Goal: Information Seeking & Learning: Learn about a topic

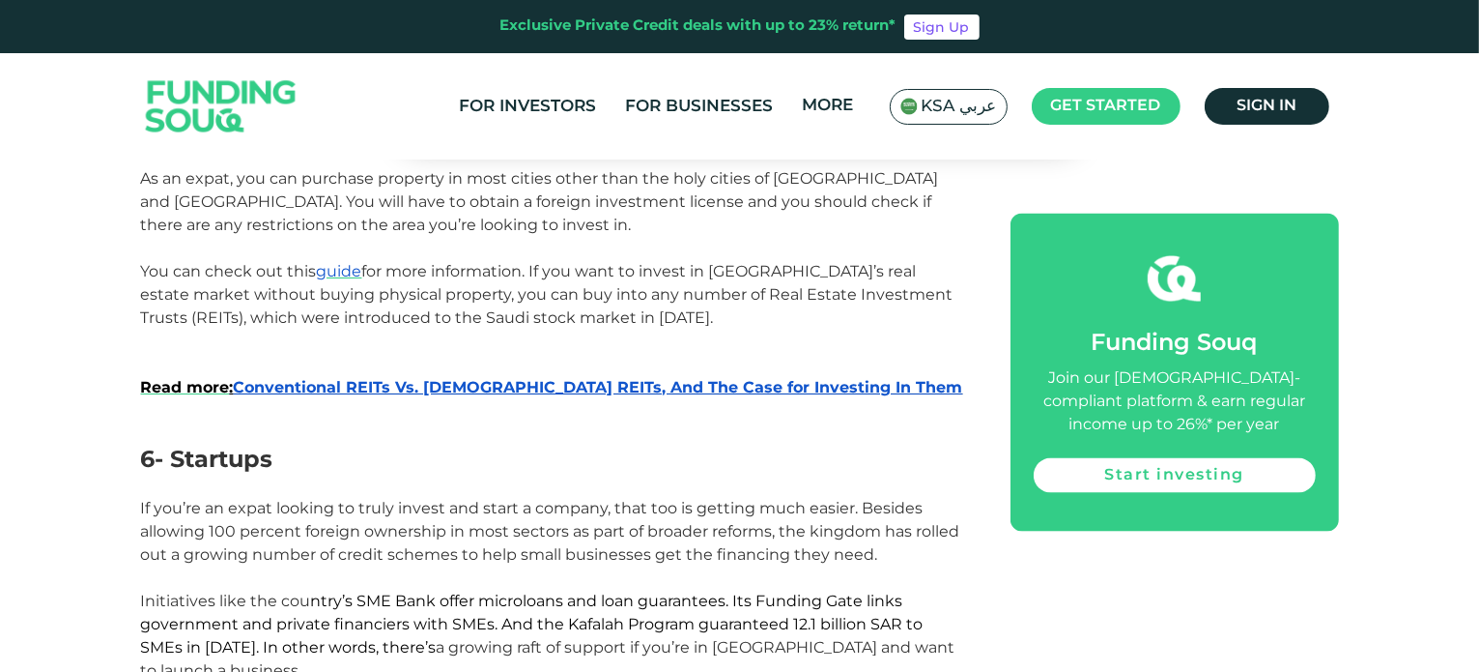
scroll to position [3285, 0]
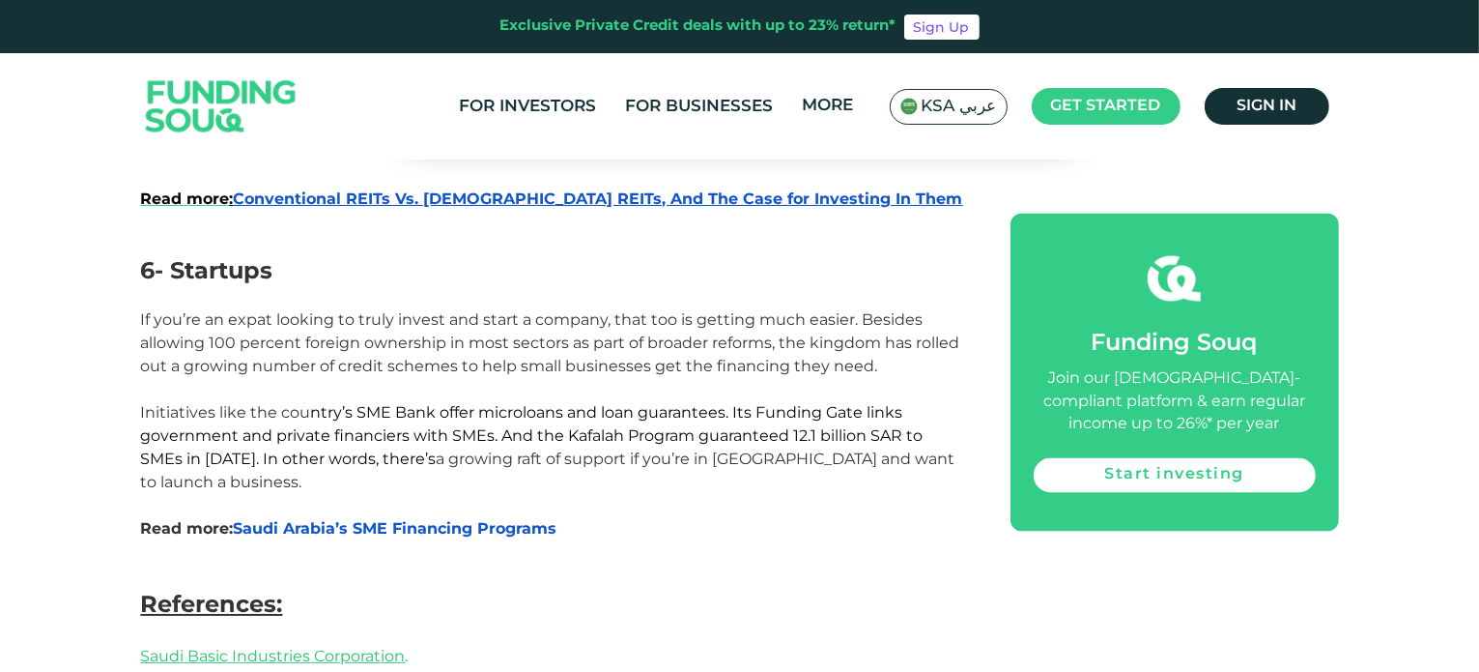
click at [472, 519] on span "Saudi Arabia’s SME Financing Programs" at bounding box center [396, 528] width 324 height 18
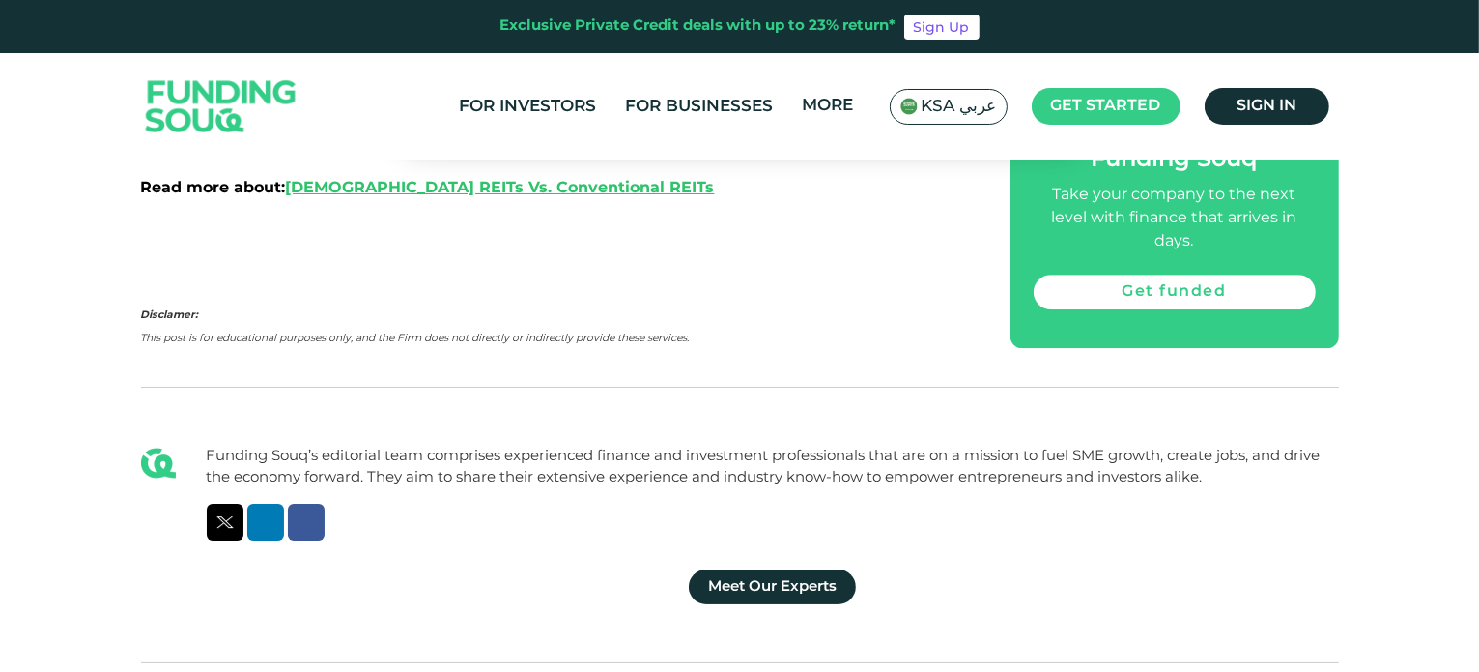
scroll to position [5895, 0]
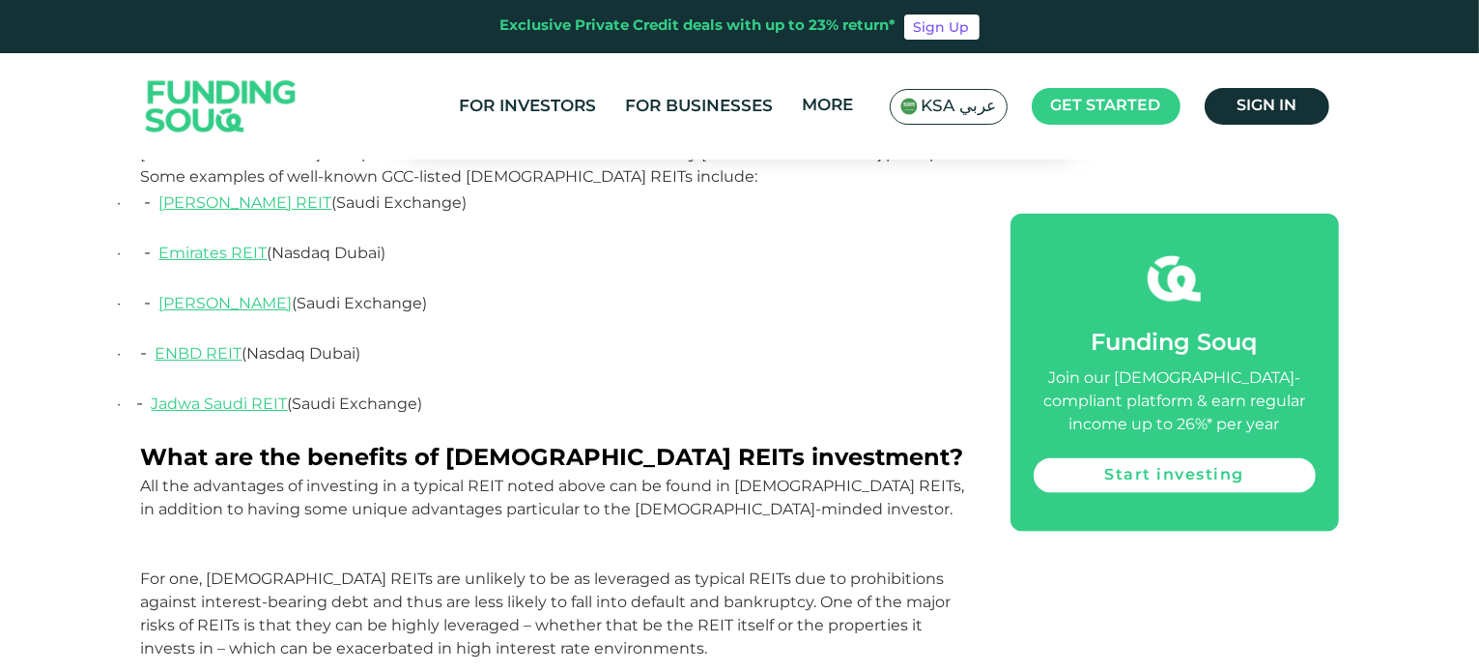
scroll to position [2416, 0]
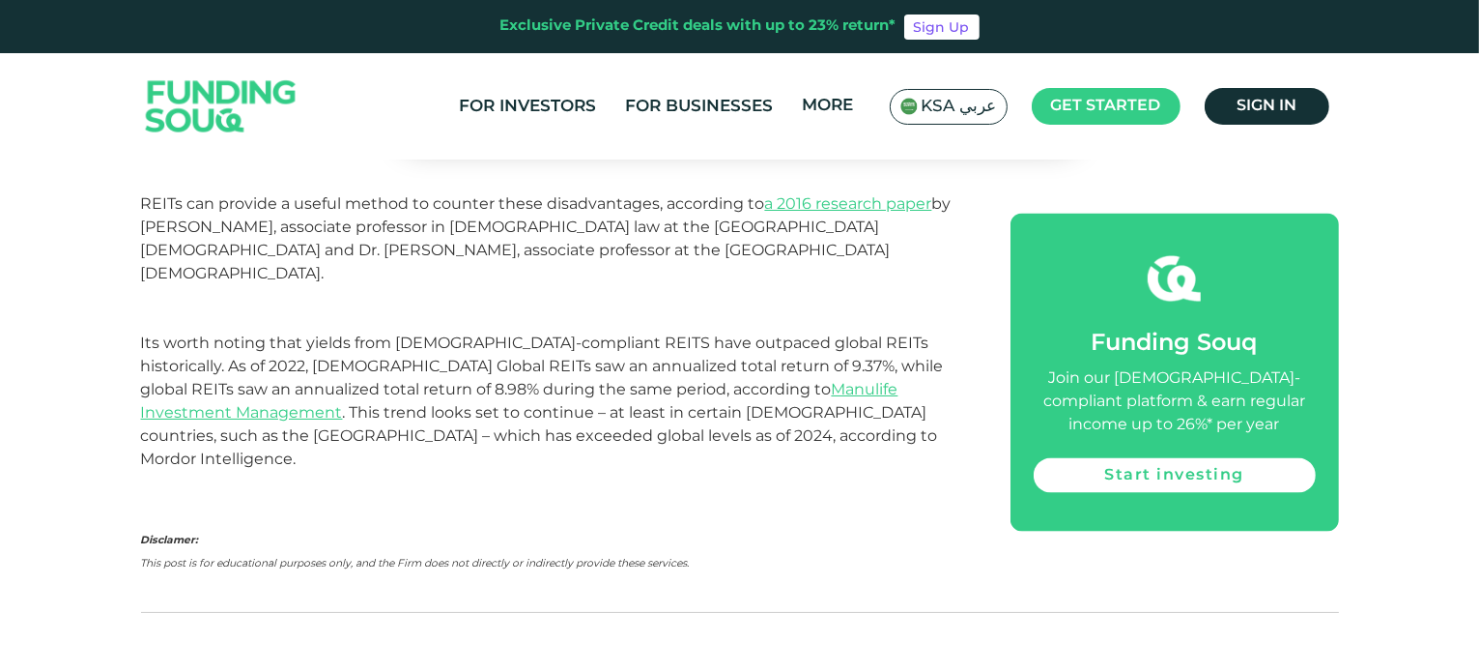
drag, startPoint x: 827, startPoint y: 291, endPoint x: 839, endPoint y: 511, distance: 220.6
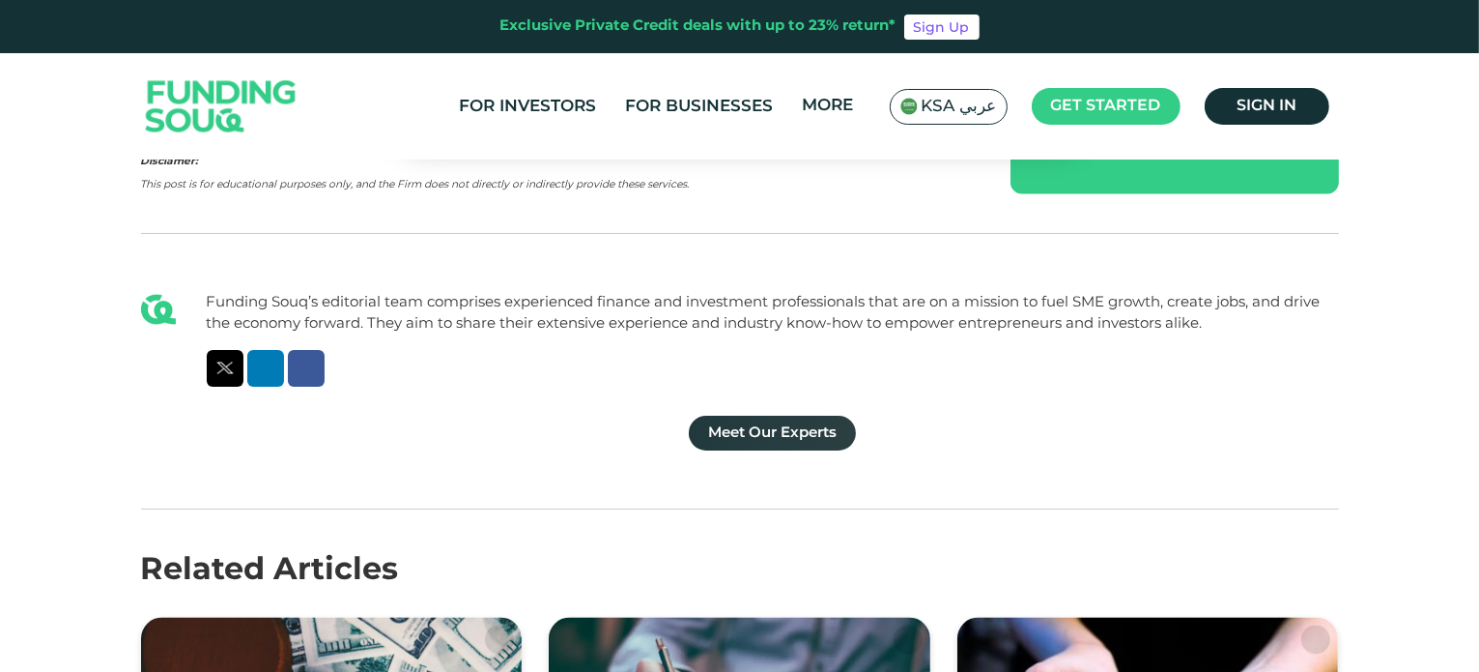
scroll to position [3795, 0]
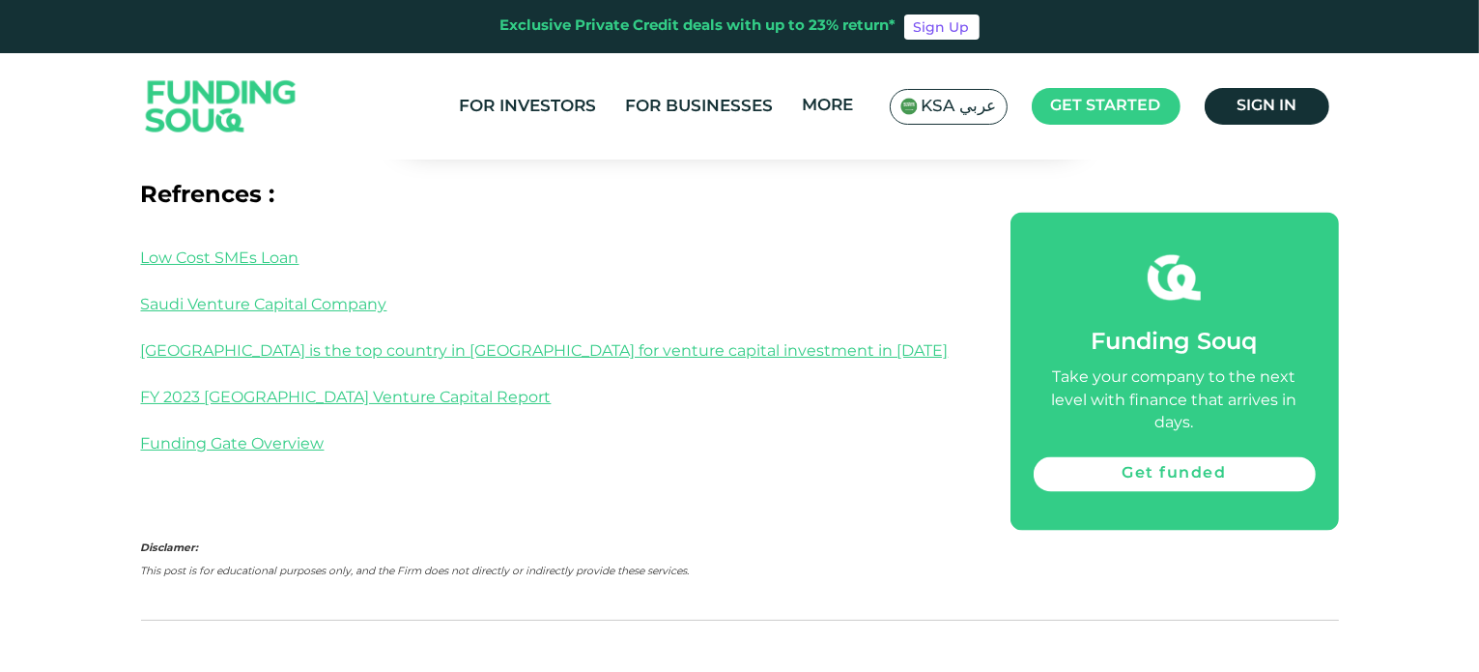
scroll to position [3285, 0]
